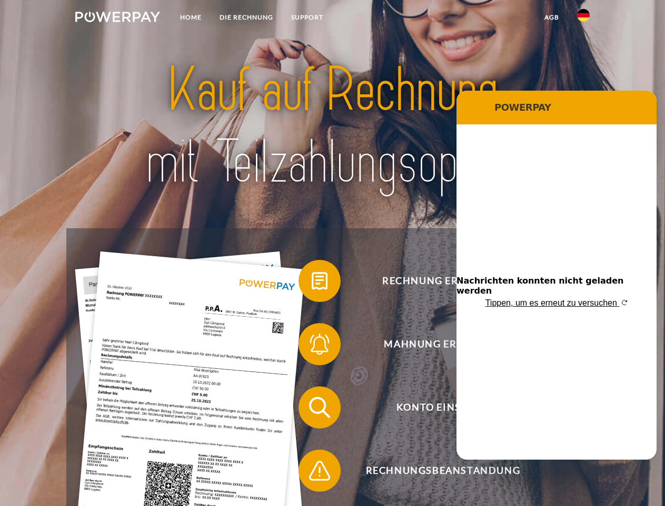
click at [117, 18] on img at bounding box center [117, 17] width 85 height 11
click at [584, 18] on img at bounding box center [583, 15] width 13 height 13
click at [552, 17] on link "agb" at bounding box center [552, 17] width 33 height 19
click at [312, 283] on span at bounding box center [304, 280] width 53 height 53
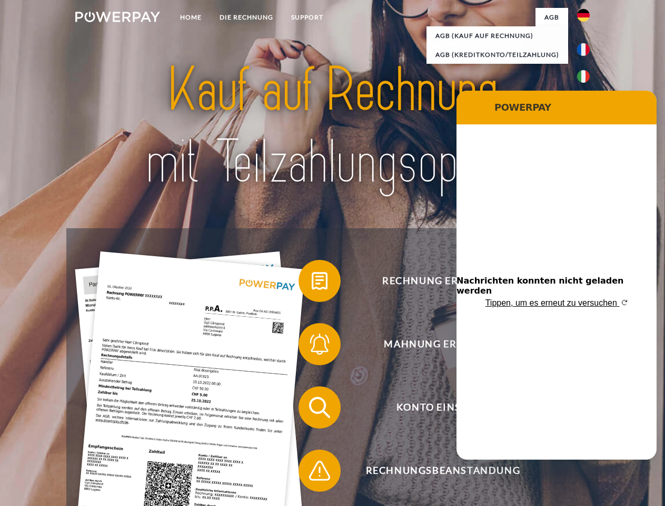
click at [312, 346] on span at bounding box center [304, 344] width 53 height 53
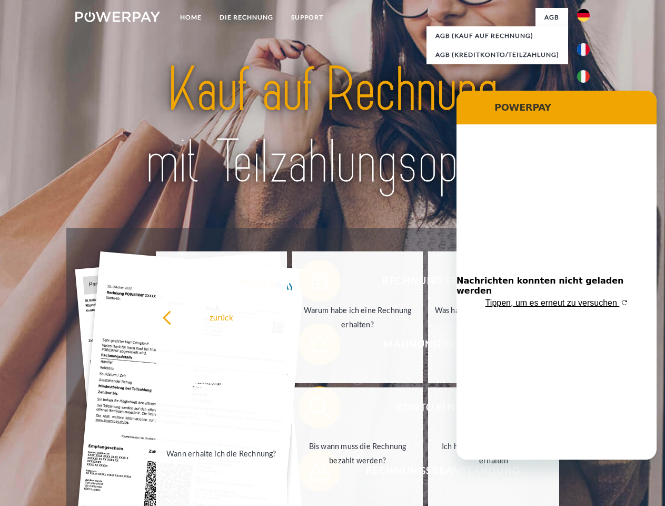
click at [312, 409] on link "Bis wann muss die Rechnung bezahlt werden?" at bounding box center [357, 453] width 131 height 132
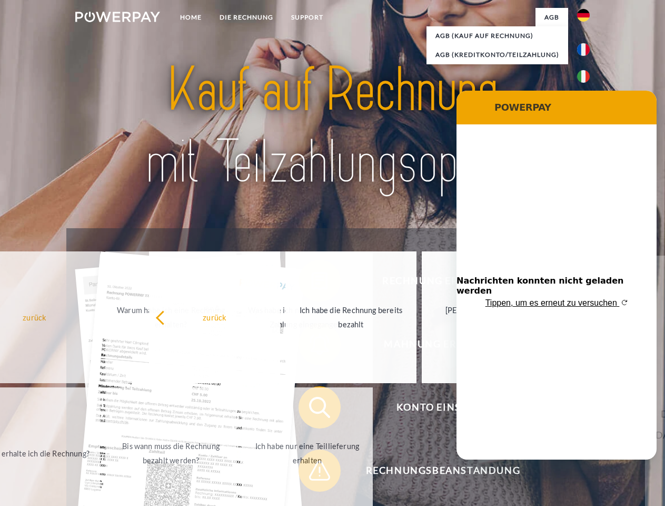
click at [312, 473] on span at bounding box center [304, 470] width 53 height 53
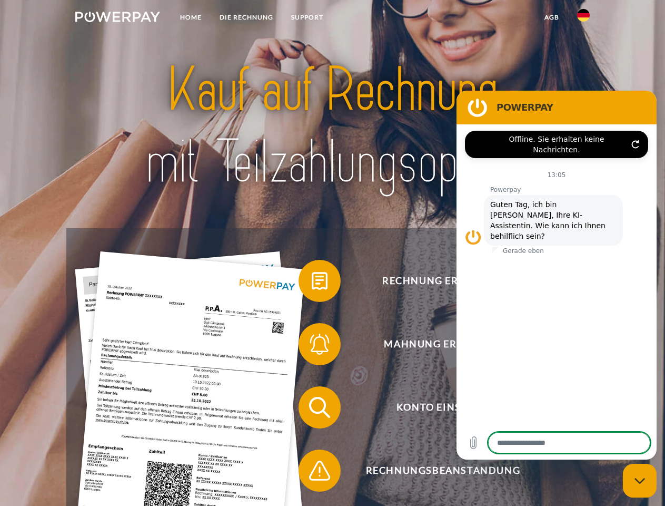
type textarea "*"
